Goal: Task Accomplishment & Management: Manage account settings

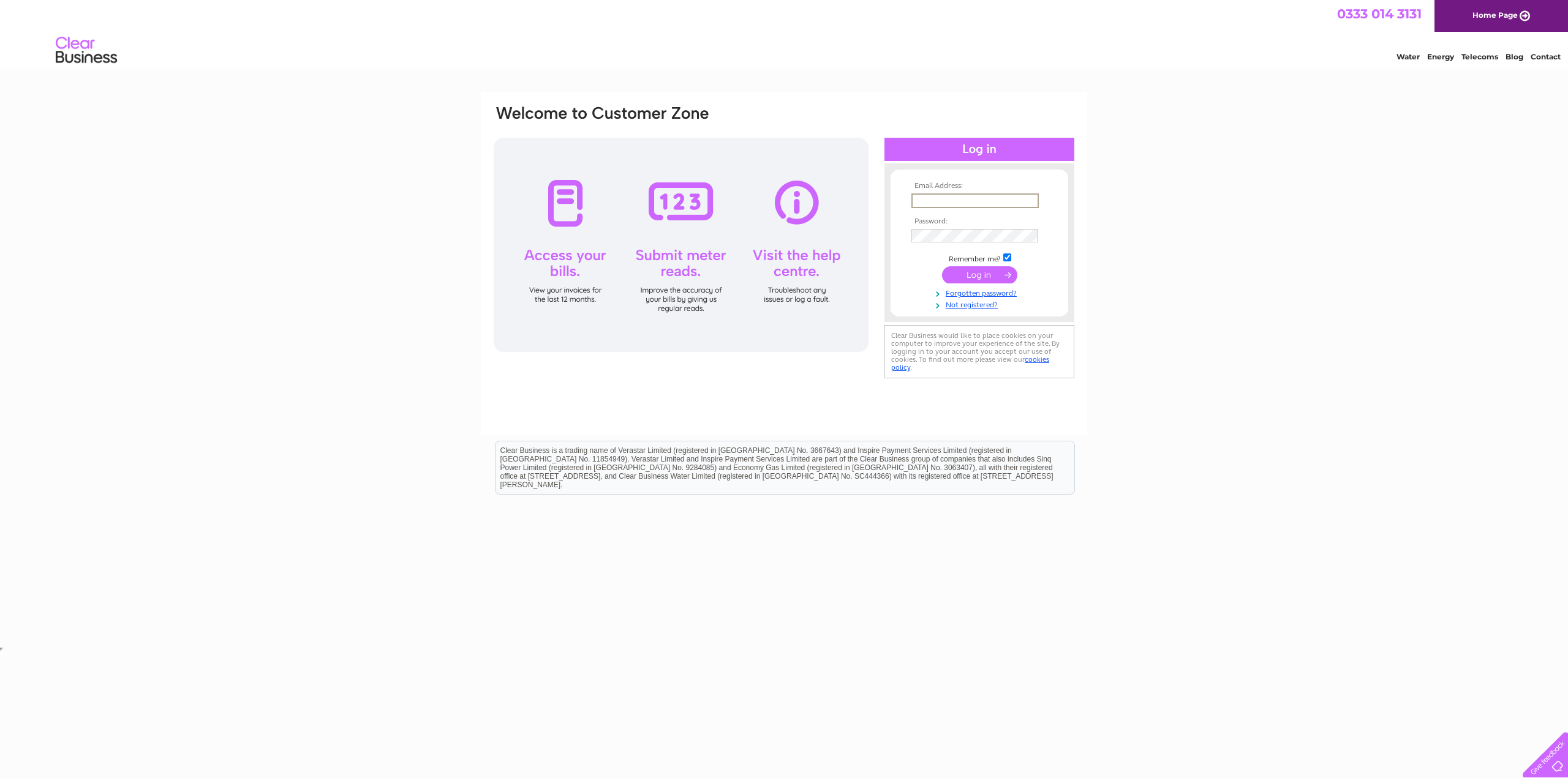
click at [938, 202] on input "text" at bounding box center [975, 201] width 127 height 15
click at [1205, 196] on div "Email Address: Password:" at bounding box center [784, 368] width 1568 height 552
click at [966, 189] on th "Email Address:" at bounding box center [979, 186] width 142 height 8
click at [960, 199] on input "text" at bounding box center [975, 200] width 127 height 13
type input "t"
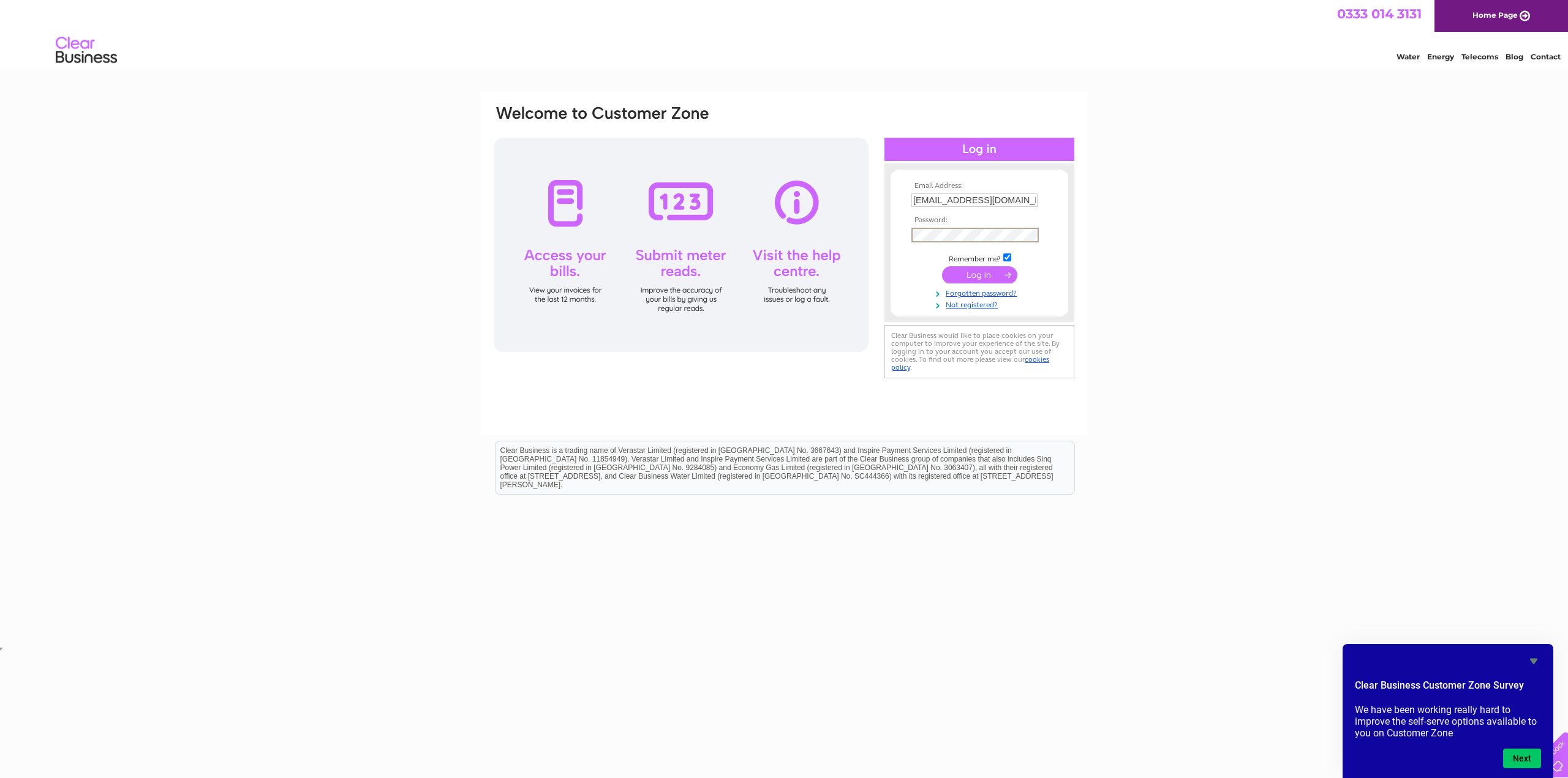
click at [1095, 276] on div "Email Address: tunter@hotmail.co.uk Password:" at bounding box center [784, 368] width 1568 height 552
click at [1033, 237] on span at bounding box center [1032, 235] width 10 height 10
click at [1421, 173] on div "Email Address: tunter@hotmail.co.uk Password:" at bounding box center [784, 368] width 1568 height 552
drag, startPoint x: 1008, startPoint y: 204, endPoint x: 843, endPoint y: 204, distance: 165.0
click at [843, 204] on div "Email Address: tunter@hotmail.co.uk Password:" at bounding box center [784, 243] width 583 height 278
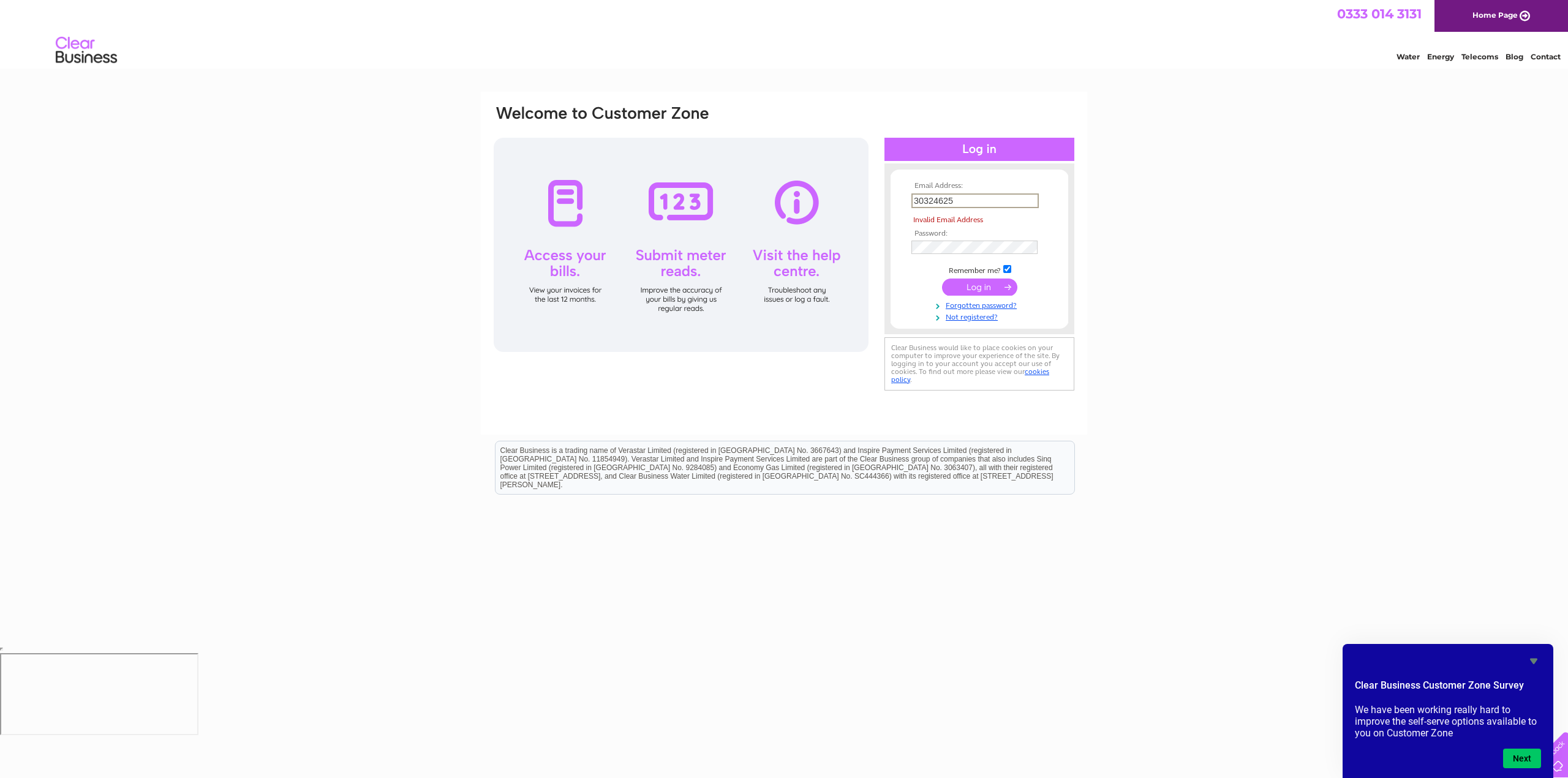
drag, startPoint x: 964, startPoint y: 200, endPoint x: 884, endPoint y: 201, distance: 80.0
click at [884, 201] on div "Email Address: 30324625 Invalid Email Address Password:" at bounding box center [979, 249] width 190 height 146
type input "tunter@hotmail.co.uk"
click at [971, 272] on input "submit" at bounding box center [980, 274] width 76 height 17
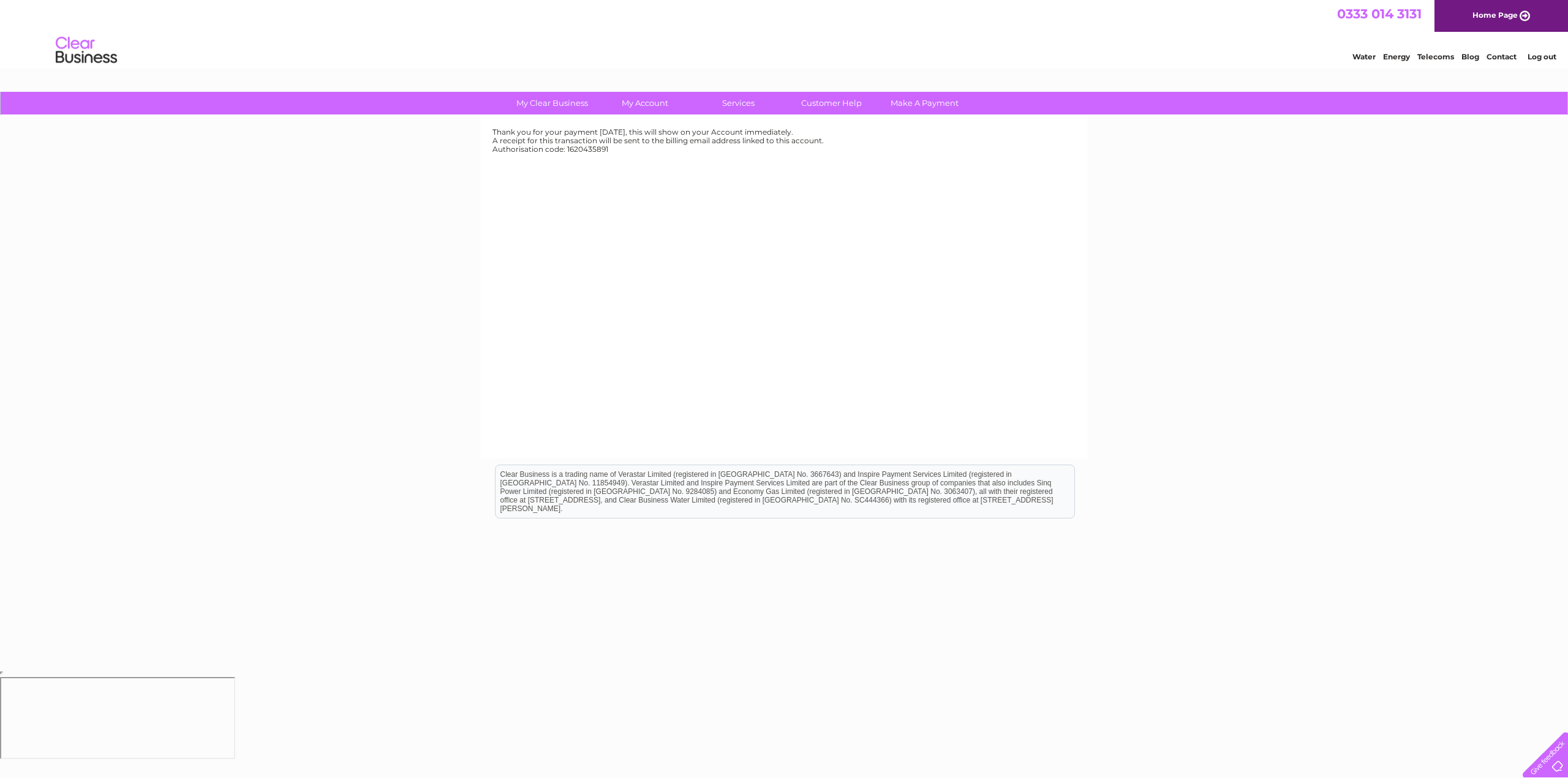
click at [1319, 186] on div "My Clear Business Login Details My Details My Preferences Link Account My Accou…" at bounding box center [784, 380] width 1568 height 576
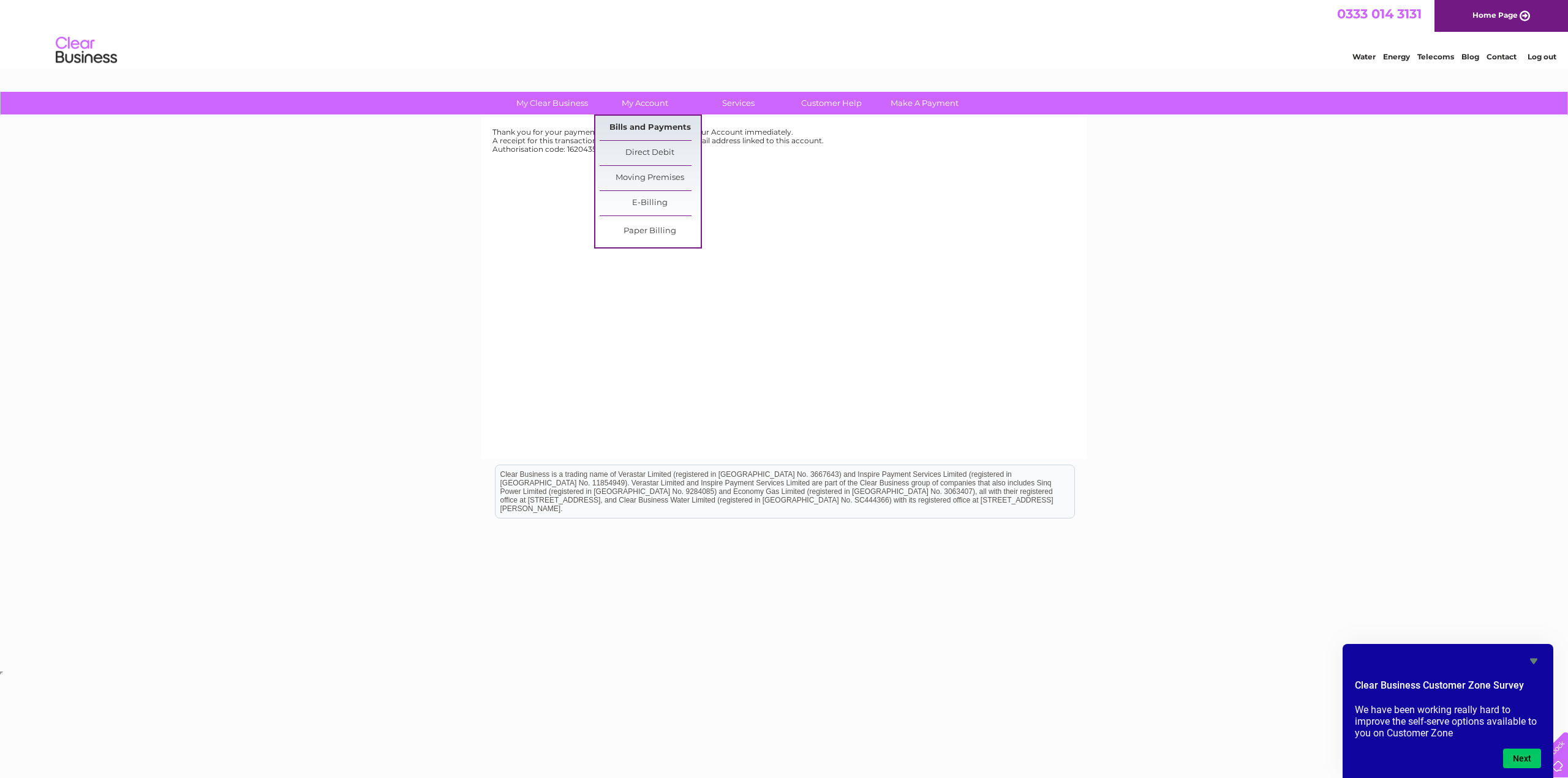
click at [636, 126] on link "Bills and Payments" at bounding box center [650, 128] width 101 height 25
click at [638, 123] on link "Bills and Payments" at bounding box center [650, 128] width 101 height 25
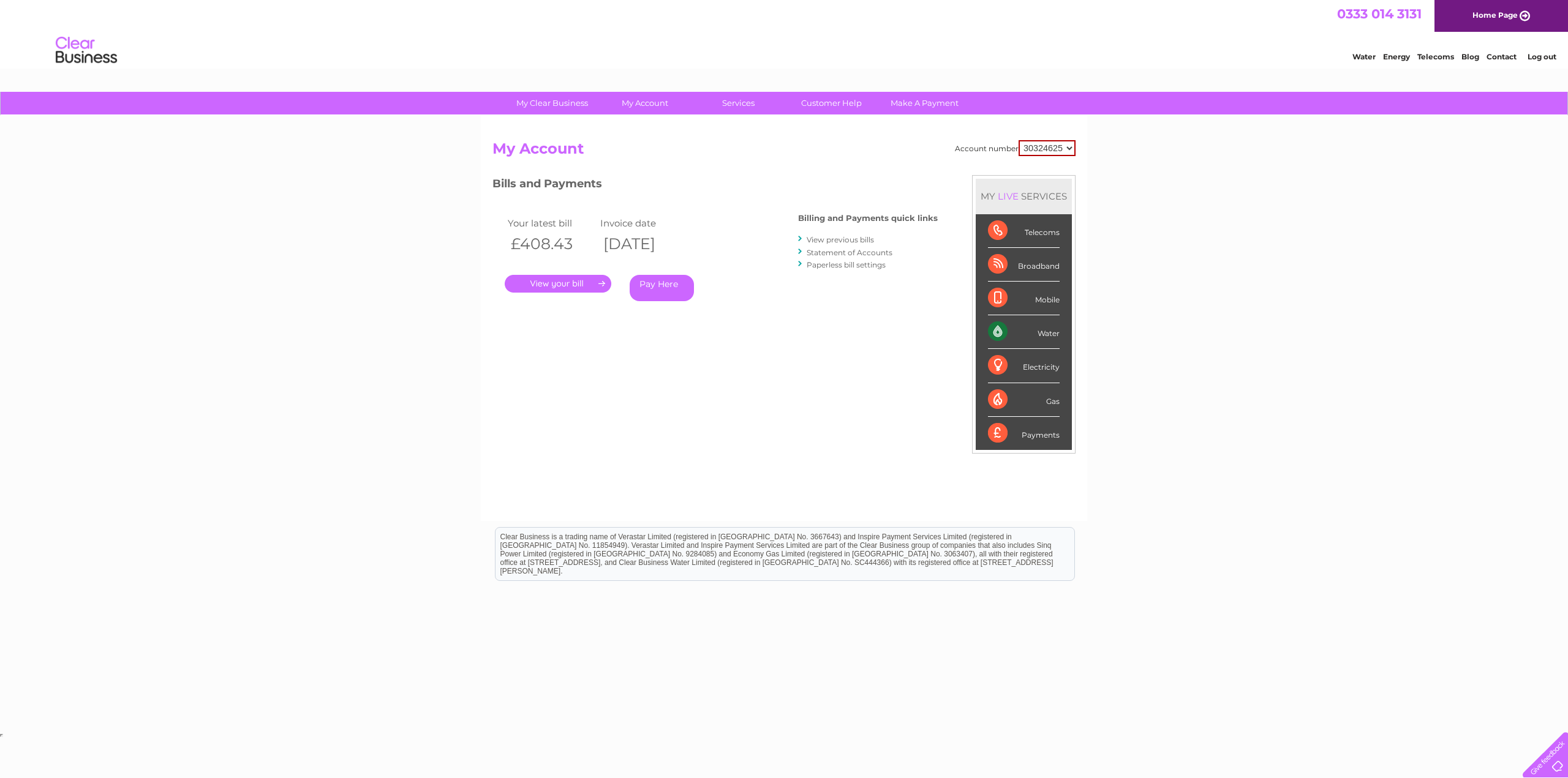
click at [822, 237] on link "View previous bills" at bounding box center [841, 239] width 67 height 9
click at [813, 244] on link "View previous bills" at bounding box center [841, 239] width 67 height 9
click at [813, 254] on link "Statement of Accounts" at bounding box center [850, 252] width 85 height 9
